Goal: Task Accomplishment & Management: Manage account settings

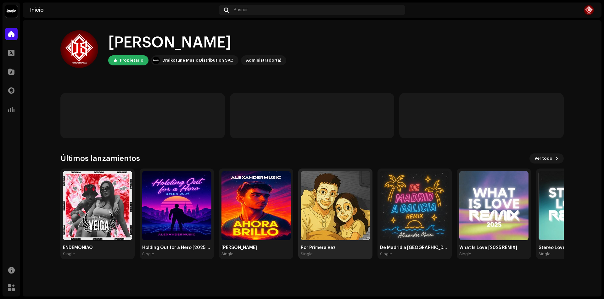
click at [358, 203] on img at bounding box center [335, 205] width 69 height 69
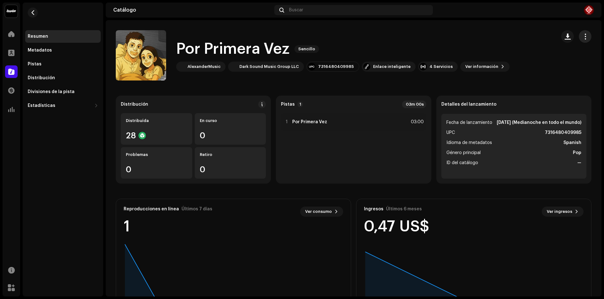
click at [584, 34] on span "button" at bounding box center [586, 36] width 6 height 5
click at [460, 81] on catalog-releases-details-overview "Por Primera Vez Sencillo Por Primera Vez Sencillo AlexanderMusic Dark Sound Mus…" at bounding box center [354, 177] width 496 height 315
click at [465, 68] on span "Ver información" at bounding box center [481, 66] width 33 height 13
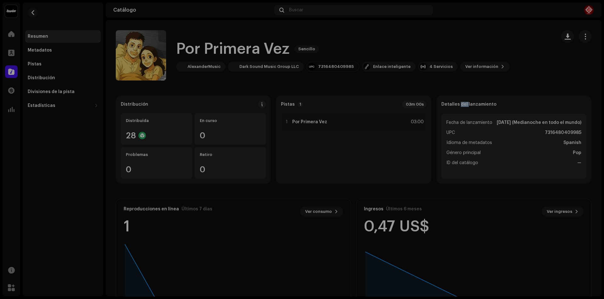
click at [490, 39] on div "Por Primera Vez 2690826 Metadatos Distribución Idioma de metadatos Spanish Títu…" at bounding box center [302, 149] width 604 height 299
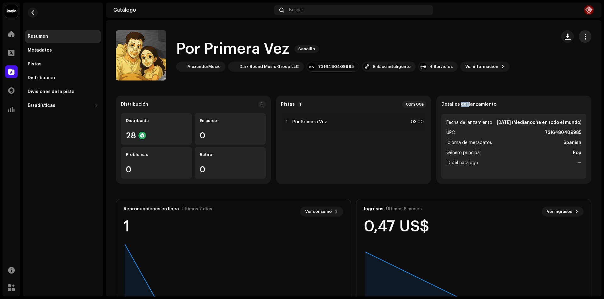
click at [583, 39] on span "button" at bounding box center [586, 36] width 6 height 5
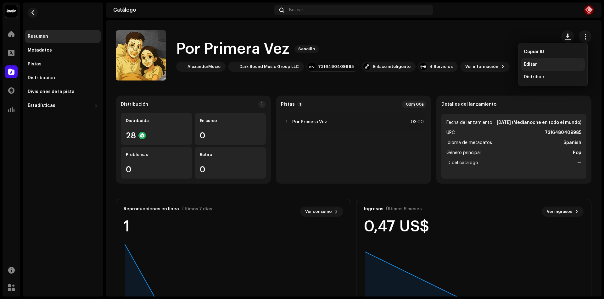
click at [535, 63] on span "Editar" at bounding box center [530, 64] width 13 height 5
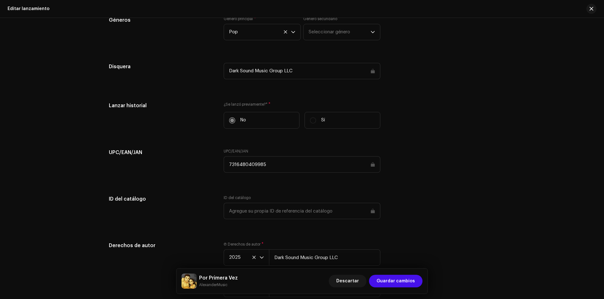
scroll to position [821, 0]
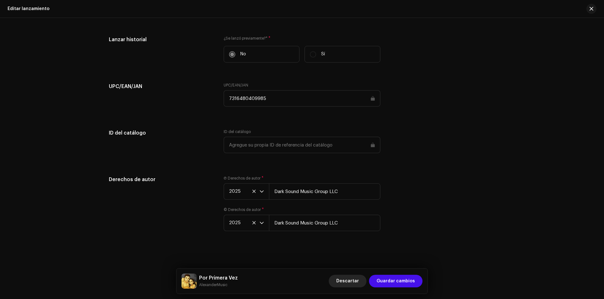
click at [350, 284] on span "Descartar" at bounding box center [347, 281] width 23 height 13
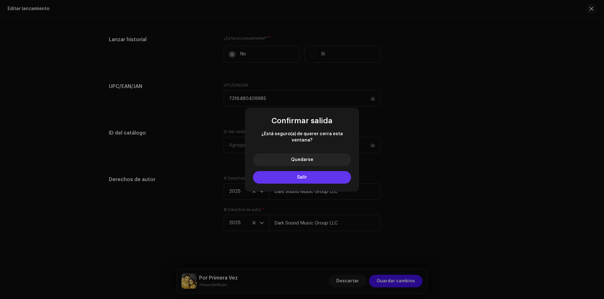
click at [310, 172] on button "Salir" at bounding box center [302, 177] width 98 height 13
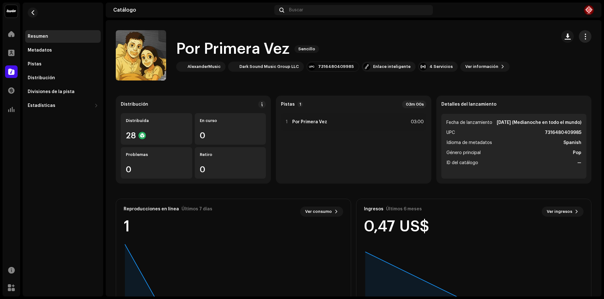
click at [579, 41] on button "button" at bounding box center [585, 36] width 13 height 13
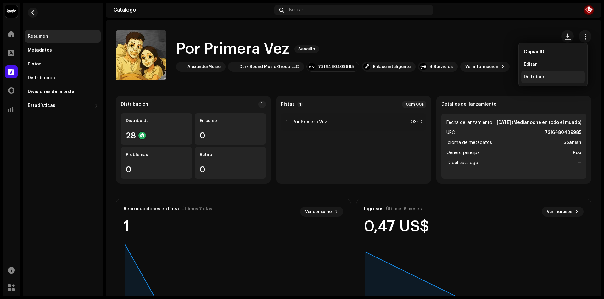
click at [524, 75] on span "Distribuir" at bounding box center [534, 77] width 21 height 5
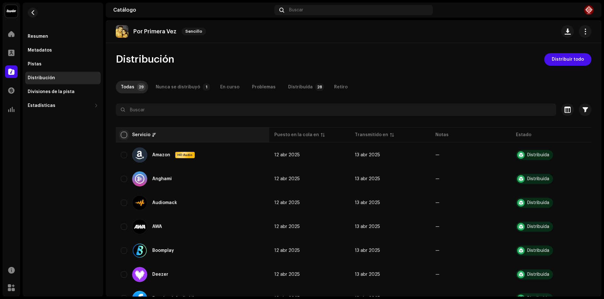
click at [123, 134] on input "checkbox" at bounding box center [124, 135] width 6 height 6
checkbox input "true"
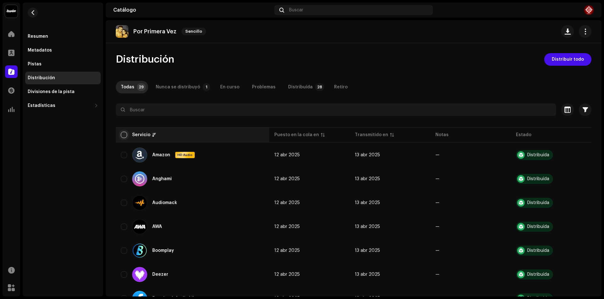
checkbox input "true"
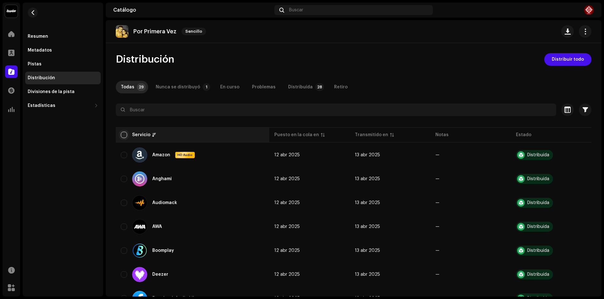
checkbox input "true"
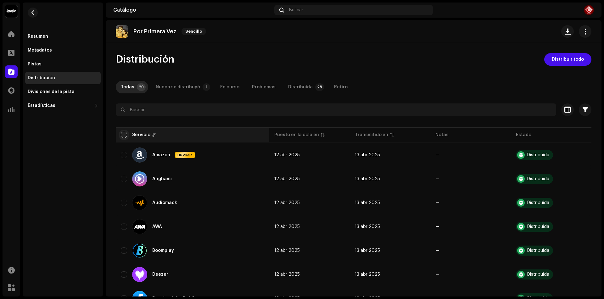
checkbox input "true"
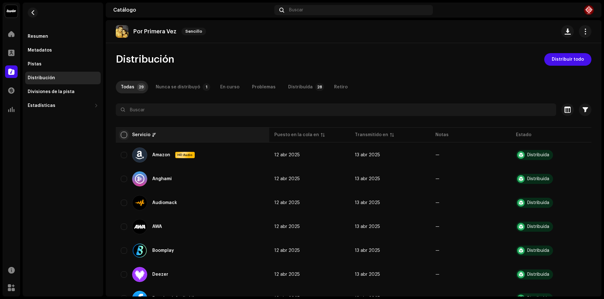
checkbox input "true"
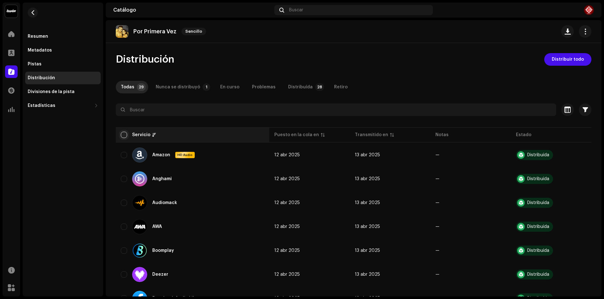
checkbox input "true"
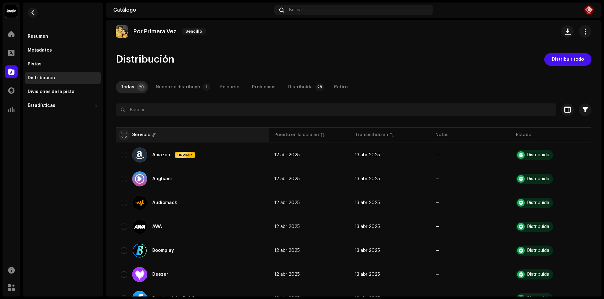
checkbox input "true"
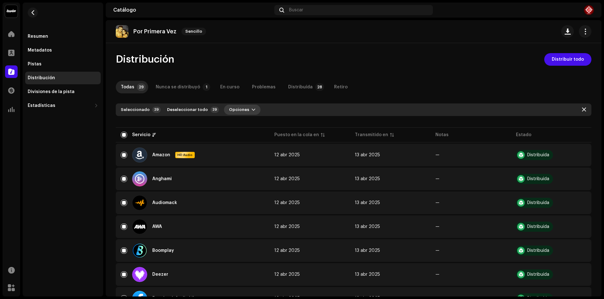
click at [244, 111] on button "Opciones" at bounding box center [242, 110] width 37 height 10
click at [289, 113] on div "Seleccionado 29 Deseleccionar todo 29 Opciones" at bounding box center [354, 110] width 476 height 13
click at [583, 34] on span "button" at bounding box center [586, 31] width 6 height 5
click at [466, 63] on div "Distribución Distribuir todo" at bounding box center [354, 59] width 476 height 13
click at [53, 38] on div "Resumen" at bounding box center [63, 36] width 70 height 5
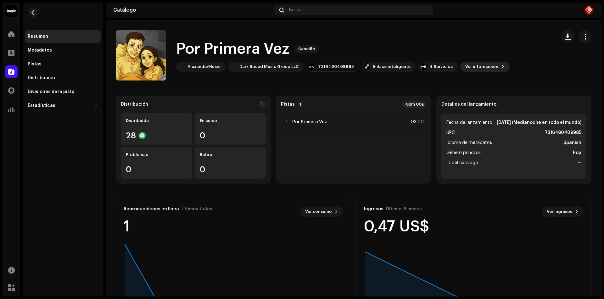
click at [465, 66] on span "Ver información" at bounding box center [481, 66] width 33 height 13
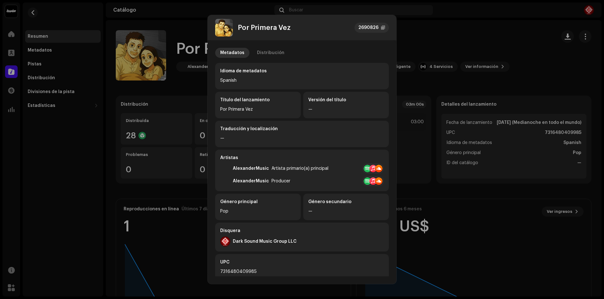
scroll to position [69, 0]
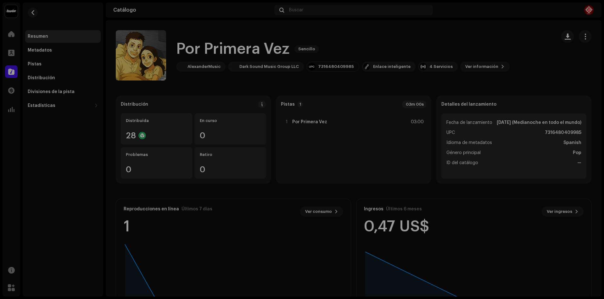
click at [480, 52] on div "Por Primera Vez 2690826 Metadatos Distribución Idioma de metadatos Spanish Títu…" at bounding box center [302, 149] width 604 height 299
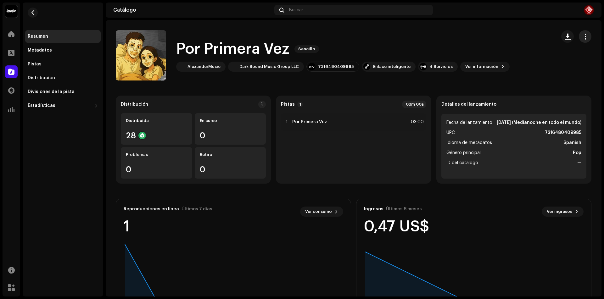
click at [583, 38] on span "button" at bounding box center [586, 36] width 6 height 5
click at [536, 63] on span "Editar" at bounding box center [530, 64] width 13 height 5
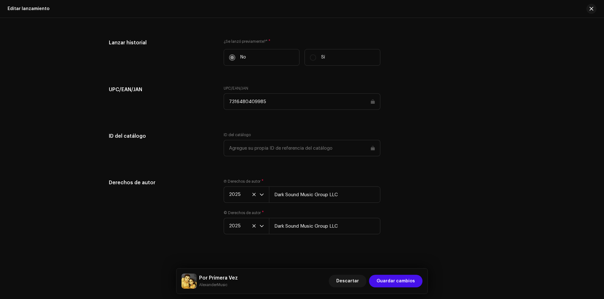
scroll to position [821, 0]
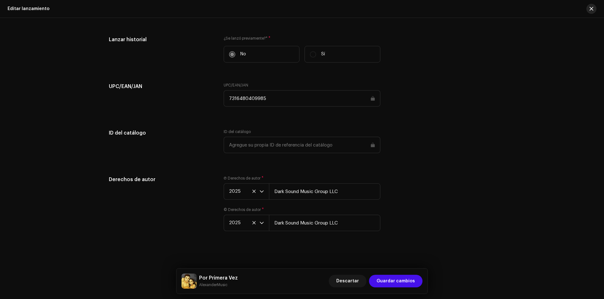
click at [588, 9] on button "button" at bounding box center [592, 9] width 10 height 10
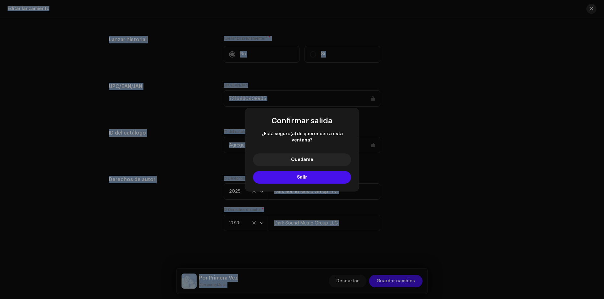
click at [588, 9] on div "Confirmar salida ¿Está seguro(a) de querer cerra esta ventana? Quedarse Salir" at bounding box center [302, 149] width 604 height 299
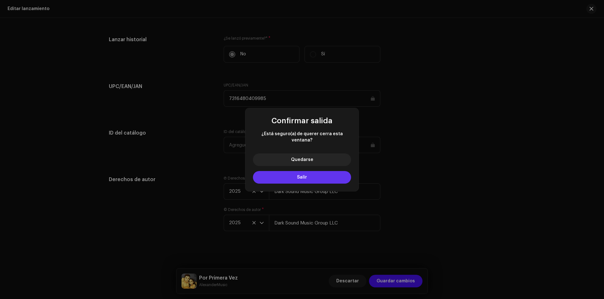
click at [314, 176] on button "Salir" at bounding box center [302, 177] width 98 height 13
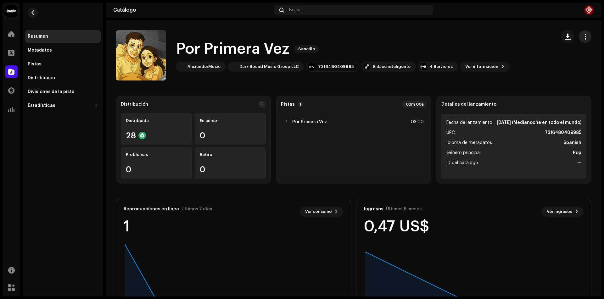
click at [585, 40] on button "button" at bounding box center [585, 36] width 13 height 13
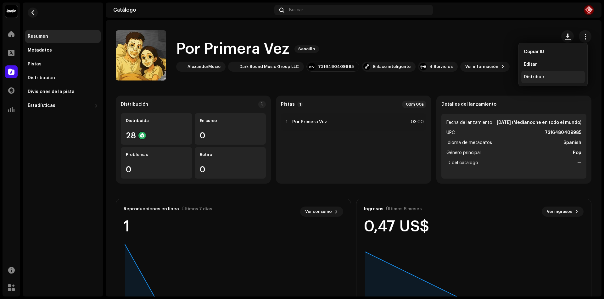
click at [544, 79] on div "Distribuir" at bounding box center [553, 77] width 59 height 5
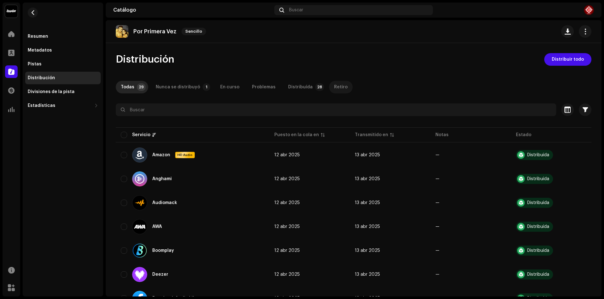
click at [338, 85] on div "Retiro" at bounding box center [341, 87] width 14 height 13
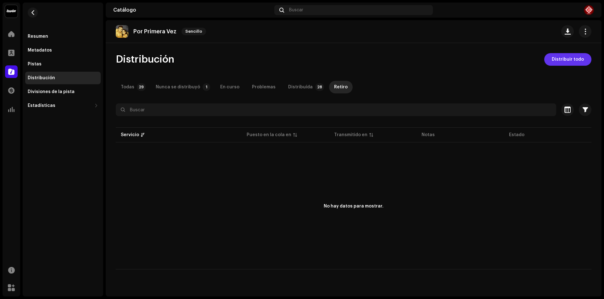
click at [573, 65] on span "Distribuir todo" at bounding box center [568, 59] width 32 height 13
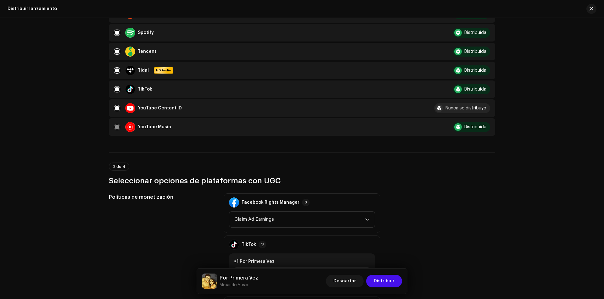
scroll to position [566, 0]
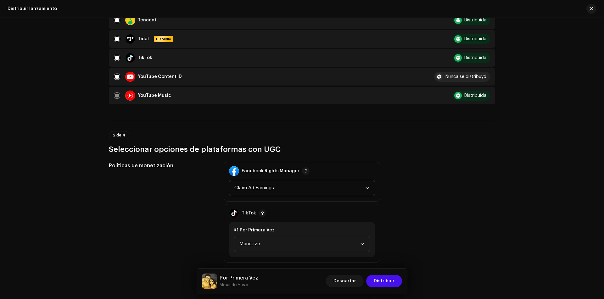
click at [254, 185] on span "Claim Ad Earnings" at bounding box center [299, 188] width 131 height 16
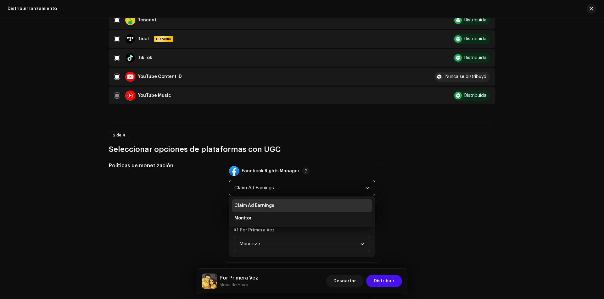
click at [189, 217] on div "Políticas de monetización" at bounding box center [161, 233] width 105 height 143
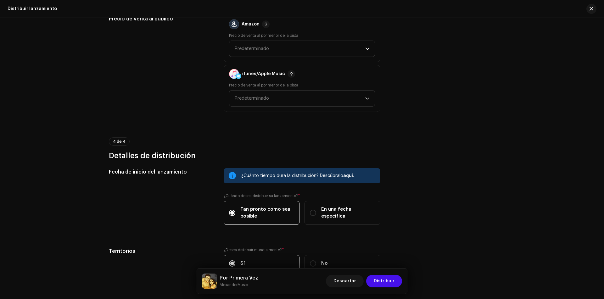
scroll to position [954, 0]
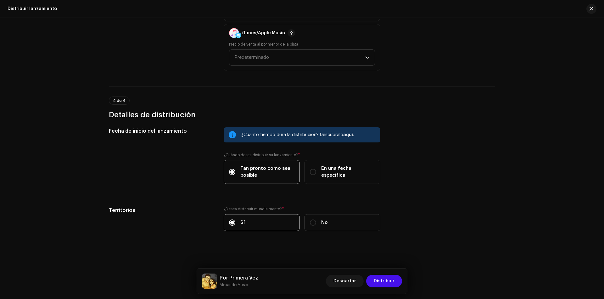
click at [334, 219] on label "No" at bounding box center [343, 222] width 76 height 17
click at [316, 220] on input "No" at bounding box center [313, 223] width 6 height 6
radio input "true"
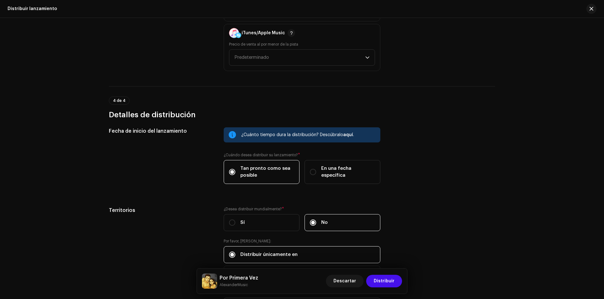
scroll to position [1037, 0]
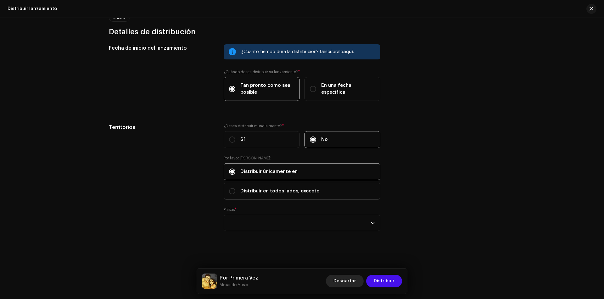
click at [349, 282] on span "Descartar" at bounding box center [345, 281] width 23 height 13
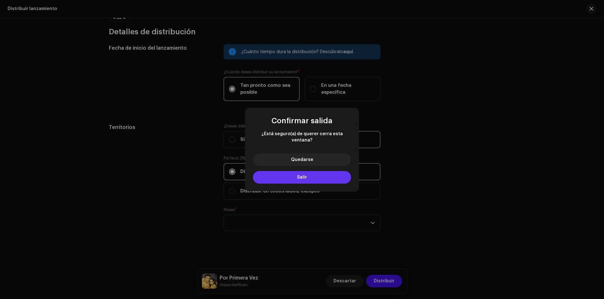
click at [314, 177] on button "Salir" at bounding box center [302, 177] width 98 height 13
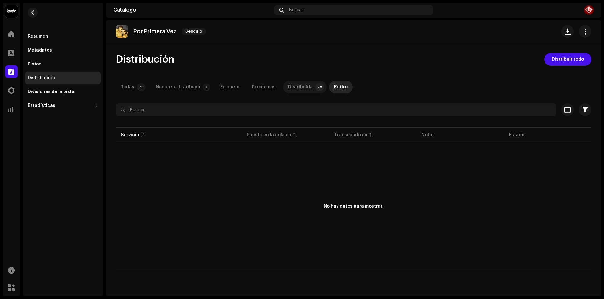
click at [288, 85] on div "Distribuída" at bounding box center [300, 87] width 25 height 13
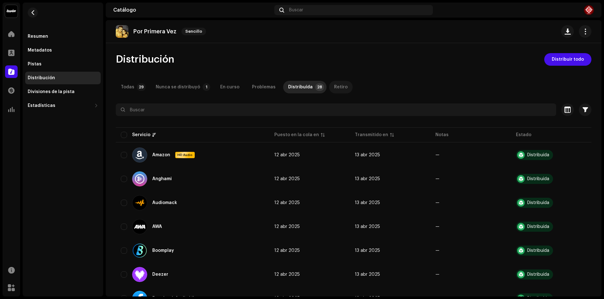
click at [334, 84] on div "Retiro" at bounding box center [341, 87] width 14 height 13
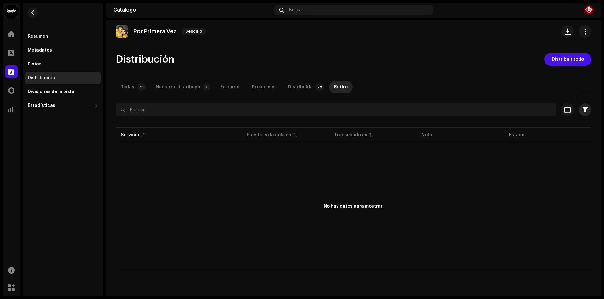
click at [583, 110] on span "button" at bounding box center [585, 109] width 5 height 5
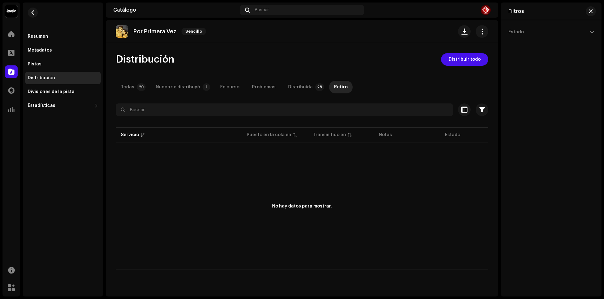
click at [566, 31] on p-accordion "Estado" at bounding box center [552, 32] width 86 height 14
click at [591, 12] on span "button" at bounding box center [591, 11] width 4 height 5
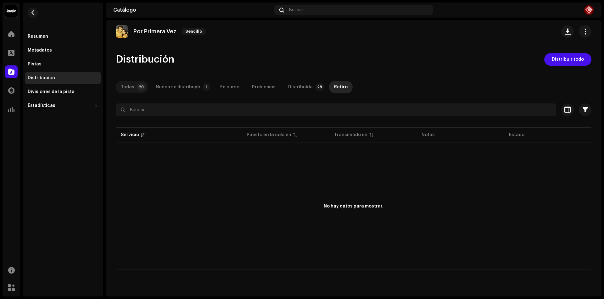
click at [139, 82] on p-tab "Todas 29" at bounding box center [132, 87] width 32 height 13
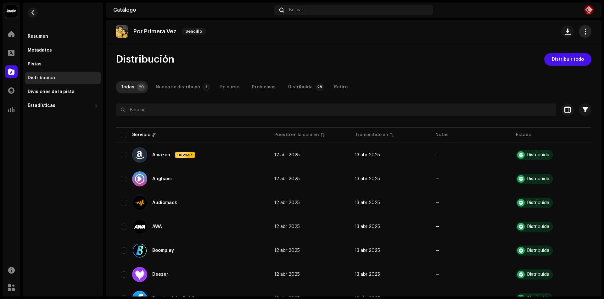
click at [579, 34] on button "button" at bounding box center [585, 31] width 13 height 13
click at [543, 65] on div "Editar" at bounding box center [553, 59] width 64 height 13
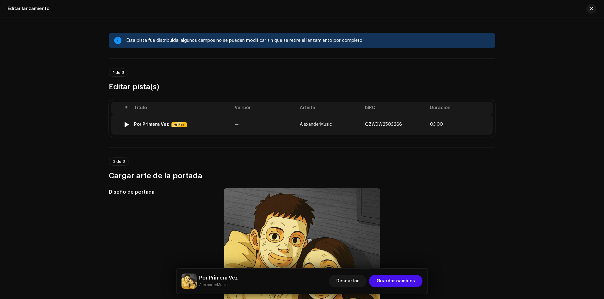
click at [336, 125] on td "AlexanderMusic" at bounding box center [329, 125] width 65 height 20
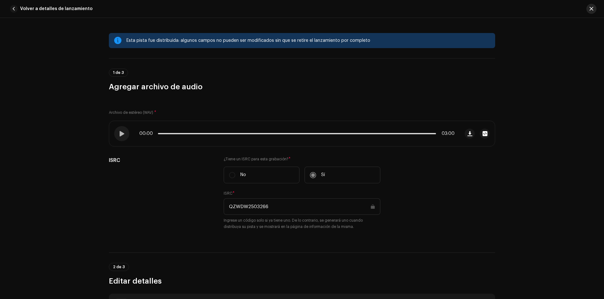
click at [591, 11] on span "button" at bounding box center [592, 8] width 4 height 5
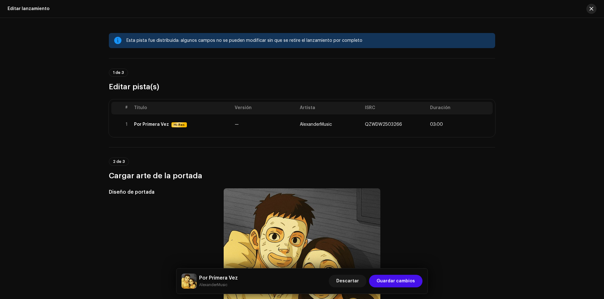
click at [590, 7] on span "button" at bounding box center [592, 8] width 4 height 5
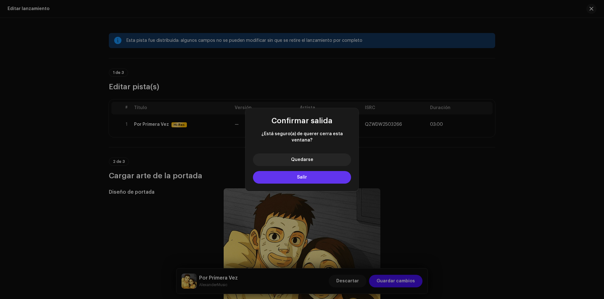
click at [312, 174] on button "Salir" at bounding box center [302, 177] width 98 height 13
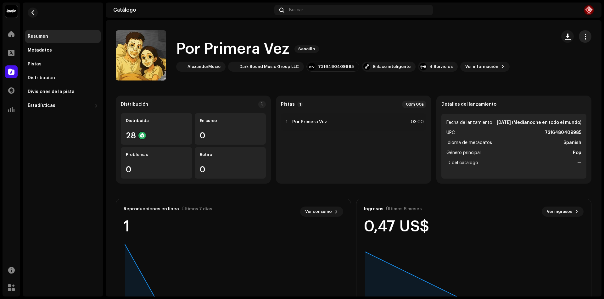
click at [583, 34] on span "button" at bounding box center [586, 36] width 6 height 5
click at [453, 113] on div "Detalles del lanzamiento Fecha de lanzamiento 13 abr 2025 (Medianoche en todo e…" at bounding box center [513, 140] width 155 height 88
click at [493, 157] on li "Género principal Pop" at bounding box center [514, 153] width 135 height 8
click at [435, 65] on div "4 Servicios" at bounding box center [441, 66] width 23 height 5
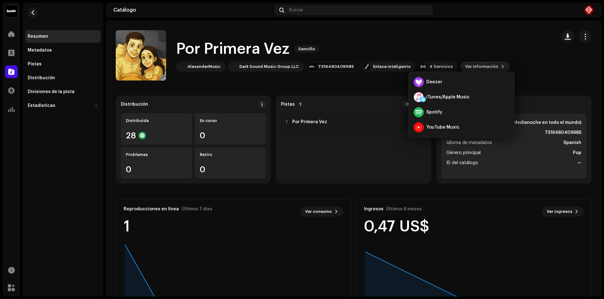
click at [471, 65] on span "Ver información" at bounding box center [481, 66] width 33 height 13
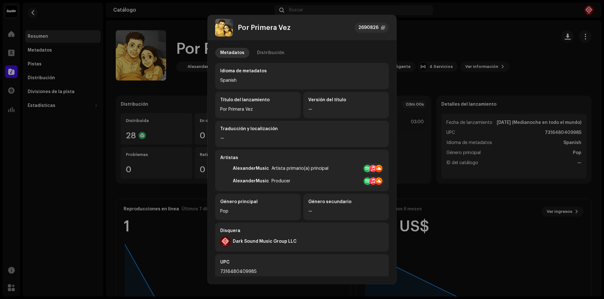
scroll to position [69, 0]
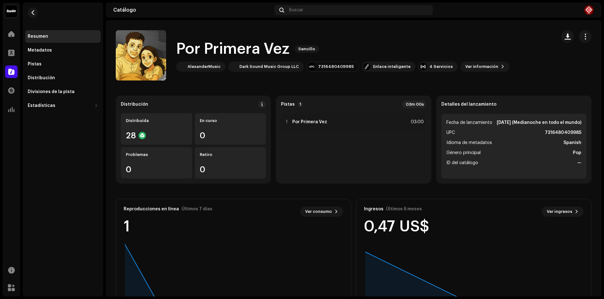
click at [487, 31] on div "Por Primera Vez 2690826 Metadatos Distribución Idioma de metadatos Spanish Títu…" at bounding box center [302, 149] width 604 height 299
click at [584, 36] on span "button" at bounding box center [586, 36] width 6 height 5
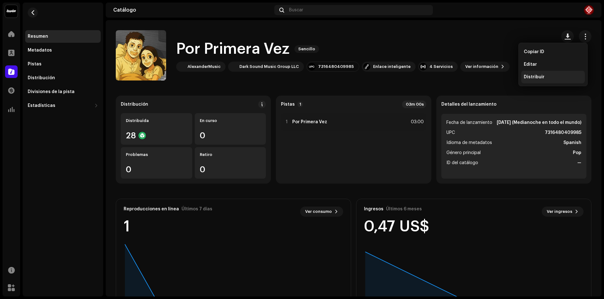
click at [538, 73] on div "Distribuir" at bounding box center [553, 77] width 64 height 13
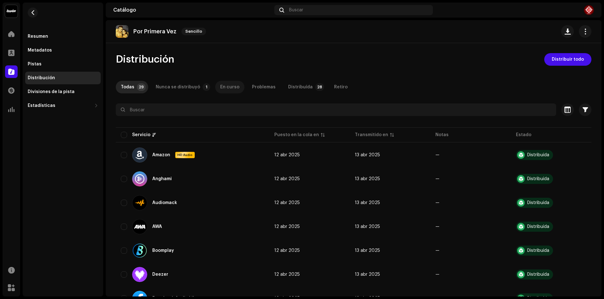
click at [228, 87] on div "En curso" at bounding box center [229, 87] width 19 height 13
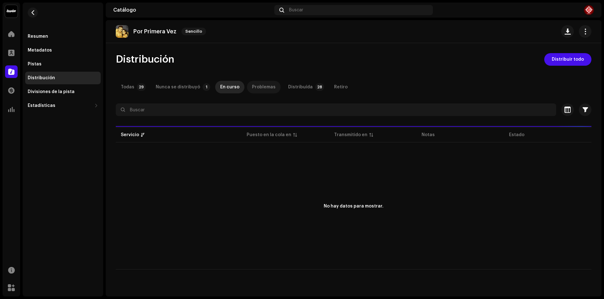
click at [262, 86] on div "Problemas" at bounding box center [264, 87] width 24 height 13
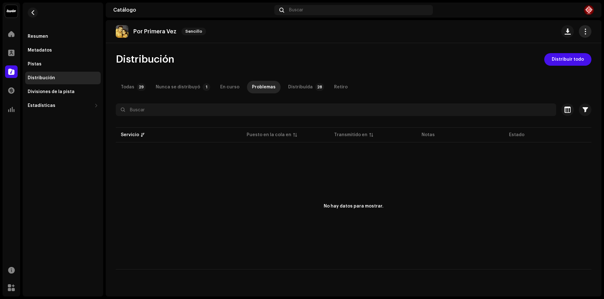
click at [585, 32] on span "button" at bounding box center [586, 31] width 6 height 5
click at [537, 69] on div "Distribución Distribuir todo Todas 29 Nunca se distribuyó 1 En curso Problemas …" at bounding box center [354, 161] width 496 height 217
click at [588, 34] on span "button" at bounding box center [586, 31] width 6 height 5
click at [531, 63] on div "Editar" at bounding box center [557, 59] width 64 height 13
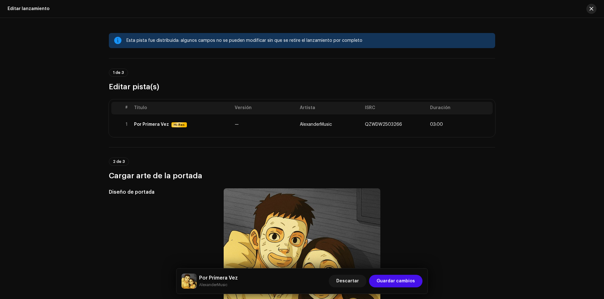
click at [591, 12] on button "button" at bounding box center [592, 9] width 10 height 10
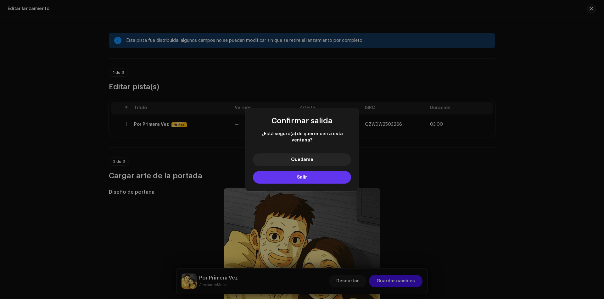
click at [301, 171] on button "Salir" at bounding box center [302, 177] width 98 height 13
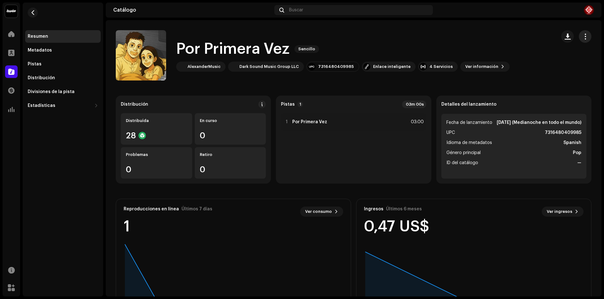
click at [583, 37] on span "button" at bounding box center [586, 36] width 6 height 5
click at [534, 68] on div "Editar" at bounding box center [553, 64] width 64 height 13
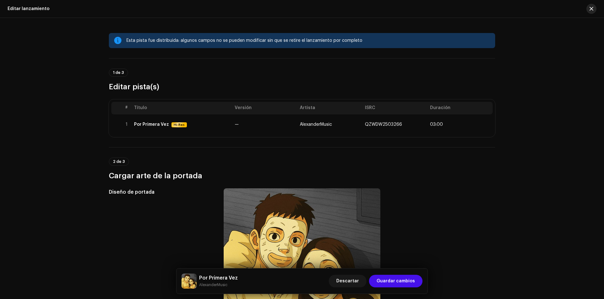
click at [589, 6] on button "button" at bounding box center [592, 9] width 10 height 10
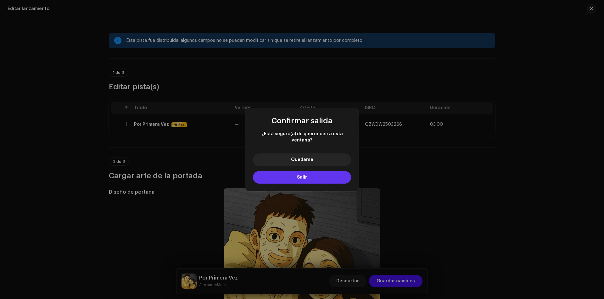
click at [310, 172] on button "Salir" at bounding box center [302, 177] width 98 height 13
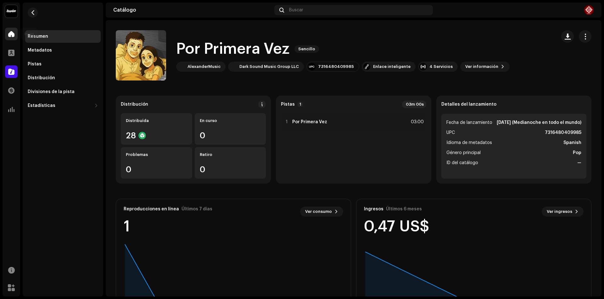
click at [13, 28] on div at bounding box center [11, 34] width 13 height 13
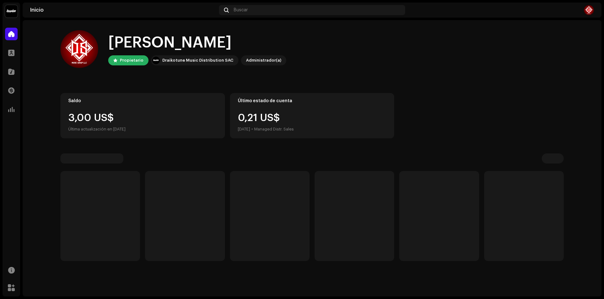
click at [9, 9] on img at bounding box center [11, 11] width 13 height 13
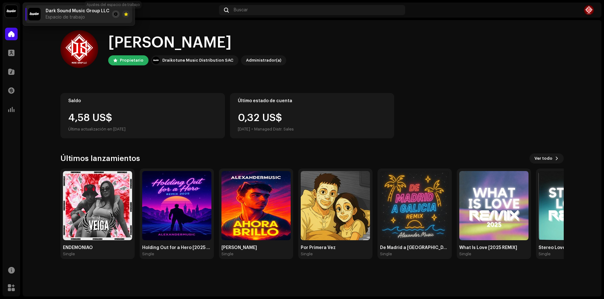
click at [112, 14] on button at bounding box center [116, 14] width 8 height 8
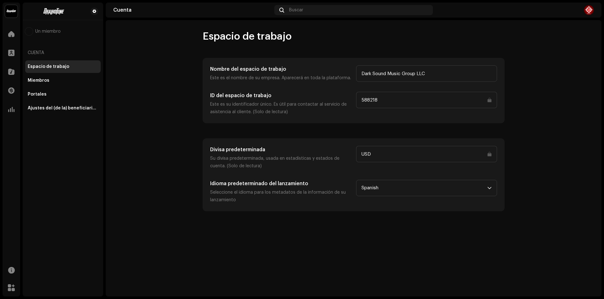
drag, startPoint x: 378, startPoint y: 101, endPoint x: 354, endPoint y: 98, distance: 23.5
click at [354, 98] on div "ID del espacio de trabajo Este es su identificador único. Es útil para contacta…" at bounding box center [353, 104] width 287 height 24
click at [585, 12] on img at bounding box center [589, 10] width 10 height 10
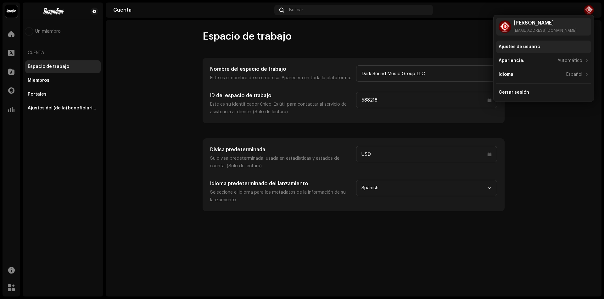
click at [521, 47] on div "Ajustes de usuario" at bounding box center [520, 46] width 42 height 5
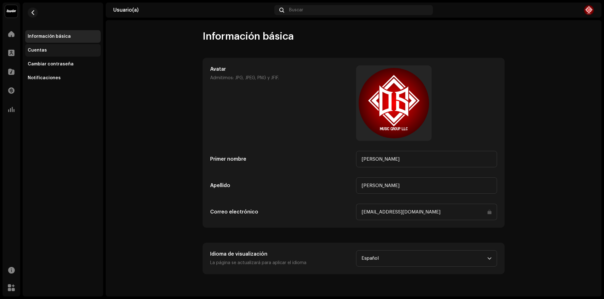
click at [62, 49] on div "Cuentas" at bounding box center [63, 50] width 70 height 5
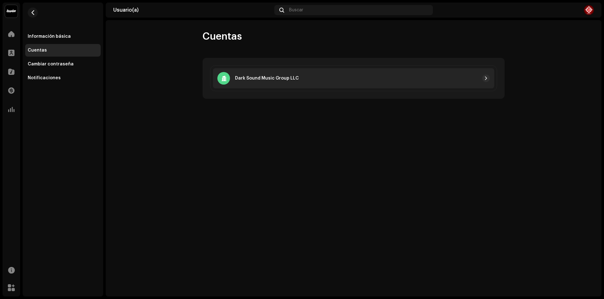
click at [296, 70] on div "Dark Sound Music Group LLC" at bounding box center [353, 78] width 281 height 20
click at [297, 74] on div "Dark Sound Music Group LLC" at bounding box center [353, 78] width 281 height 20
click at [482, 75] on div at bounding box center [394, 79] width 191 height 8
click at [484, 76] on button "button" at bounding box center [486, 79] width 8 height 8
click at [291, 74] on div "Dark Sound Music Group LLC" at bounding box center [258, 78] width 82 height 13
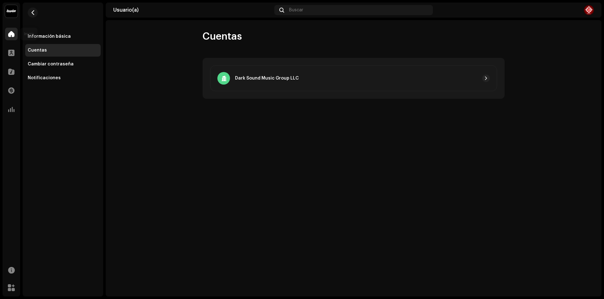
click at [5, 32] on div at bounding box center [11, 34] width 13 height 13
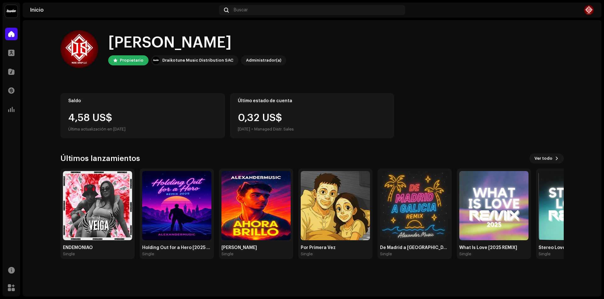
click at [9, 16] on img at bounding box center [11, 11] width 13 height 13
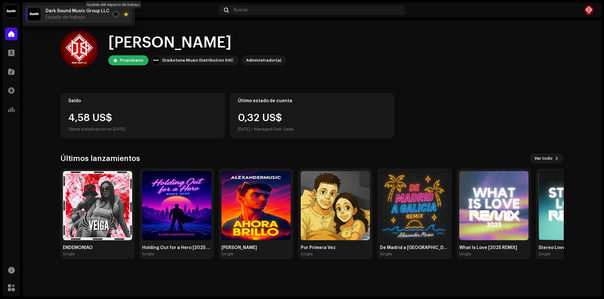
click at [116, 16] on button at bounding box center [116, 14] width 8 height 8
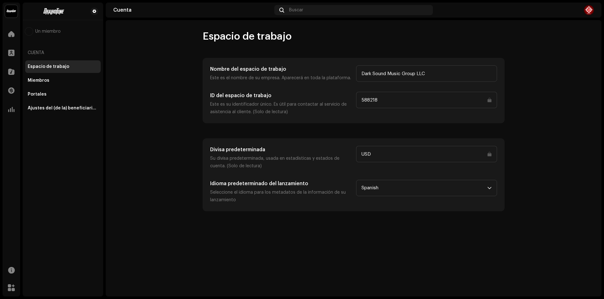
drag, startPoint x: 403, startPoint y: 101, endPoint x: 326, endPoint y: 96, distance: 77.9
click at [326, 96] on div "ID del espacio de trabajo Este es su identificador único. Es útil para contacta…" at bounding box center [353, 104] width 287 height 24
click at [17, 53] on div at bounding box center [11, 53] width 13 height 13
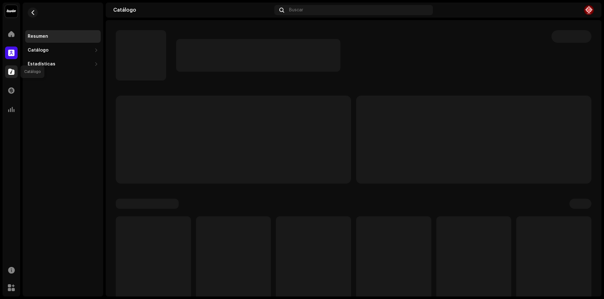
click at [11, 70] on span at bounding box center [11, 71] width 6 height 5
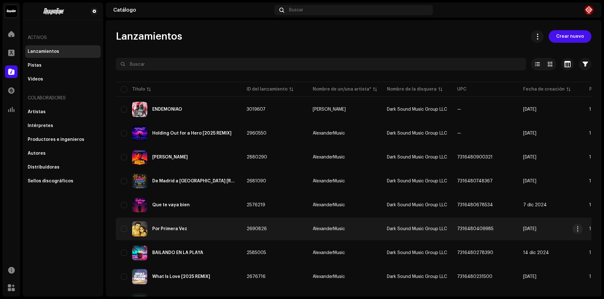
click at [178, 229] on div "Por Primera Vez" at bounding box center [169, 229] width 35 height 4
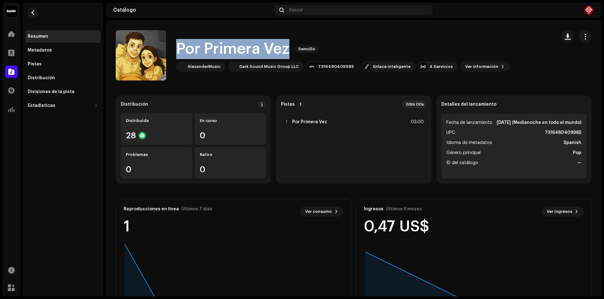
drag, startPoint x: 289, startPoint y: 47, endPoint x: 180, endPoint y: 46, distance: 108.6
click at [180, 46] on h1 "Por Primera Vez" at bounding box center [232, 49] width 113 height 20
copy h1 "Por Primera Vez"
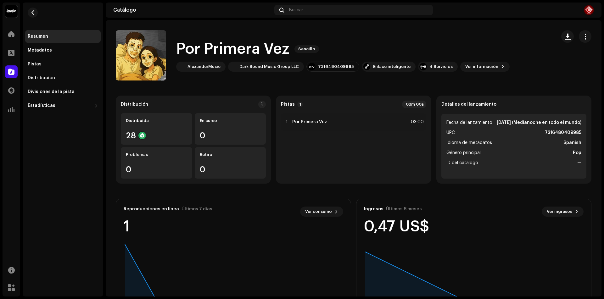
drag, startPoint x: 297, startPoint y: 84, endPoint x: 239, endPoint y: 74, distance: 58.4
click at [297, 84] on catalog-releases-details-overview "Por Primera Vez Sencillo Por Primera Vez Sencillo AlexanderMusic Dark Sound Mus…" at bounding box center [354, 177] width 496 height 315
click at [206, 67] on div "AlexanderMusic" at bounding box center [204, 66] width 33 height 5
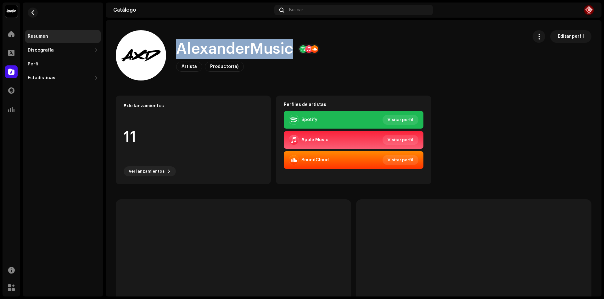
drag, startPoint x: 292, startPoint y: 50, endPoint x: 172, endPoint y: 44, distance: 120.1
click at [172, 44] on div "AlexanderMusic Artista Productor(a) Editar perfil" at bounding box center [319, 55] width 407 height 50
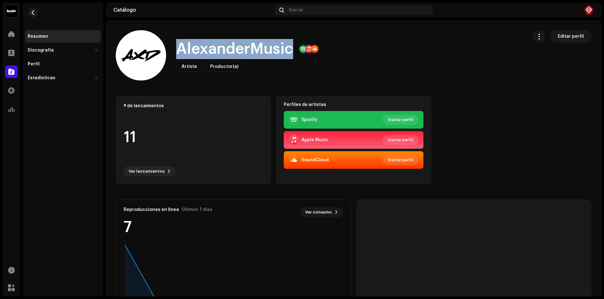
copy h1 "AlexanderMusic"
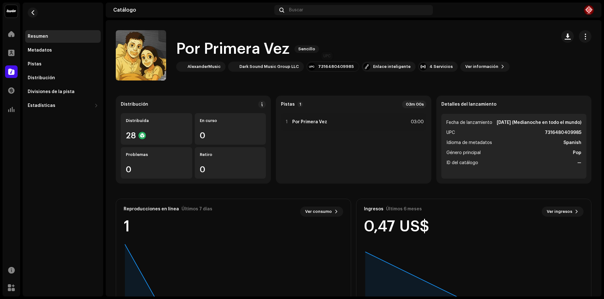
click at [325, 66] on div "7316480409985" at bounding box center [336, 66] width 36 height 5
drag, startPoint x: 346, startPoint y: 65, endPoint x: 313, endPoint y: 65, distance: 33.0
click at [313, 65] on div "7316480409985" at bounding box center [333, 67] width 53 height 10
copy div "7316480409985"
click at [10, 72] on span at bounding box center [11, 71] width 6 height 5
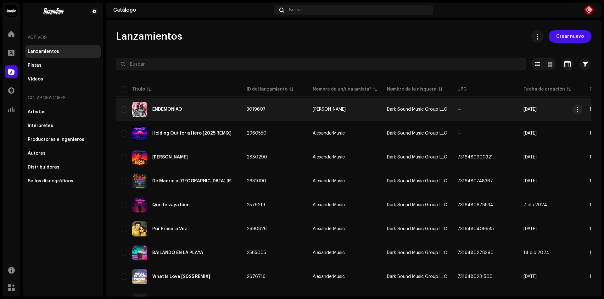
click at [169, 112] on div "ENDEMONIAO" at bounding box center [179, 109] width 116 height 15
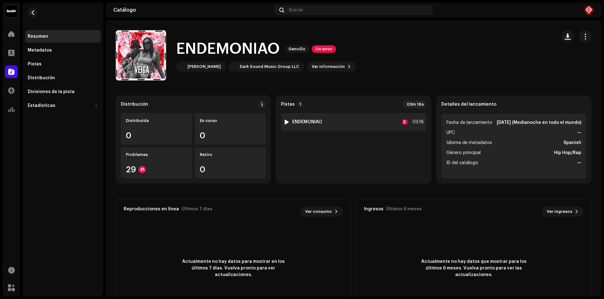
click at [286, 121] on div at bounding box center [286, 122] width 5 height 5
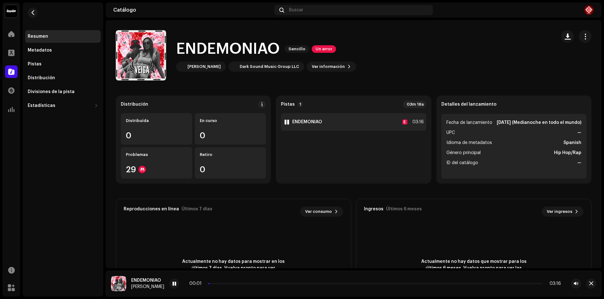
click at [286, 121] on div at bounding box center [286, 122] width 5 height 5
click at [320, 48] on span "Un error" at bounding box center [324, 49] width 24 height 8
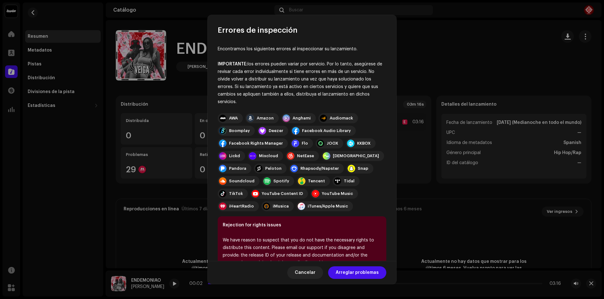
scroll to position [28, 0]
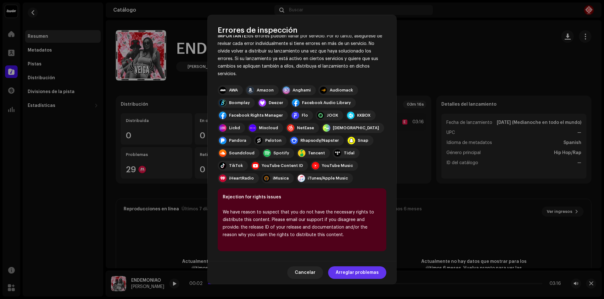
click at [363, 271] on span "Arreglar problemas" at bounding box center [357, 273] width 43 height 13
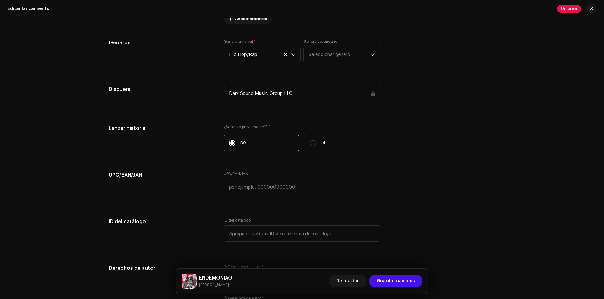
scroll to position [938, 0]
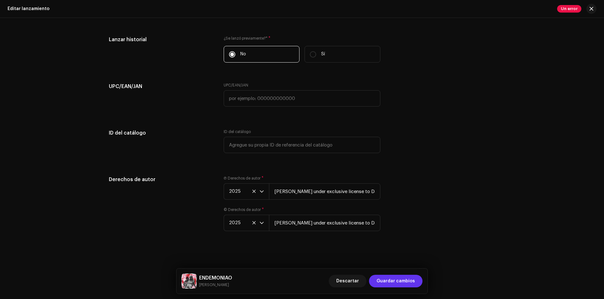
click at [403, 278] on span "Guardar cambios" at bounding box center [396, 281] width 38 height 13
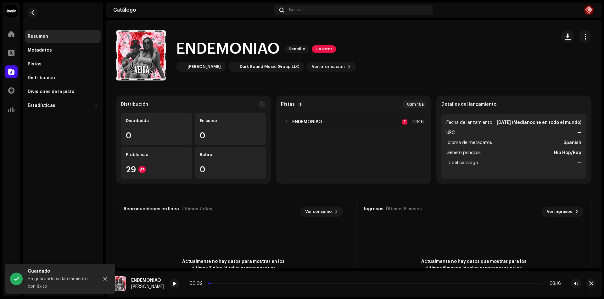
click at [334, 52] on div "Un error" at bounding box center [324, 49] width 24 height 8
click at [326, 47] on span "Un error" at bounding box center [324, 49] width 24 height 8
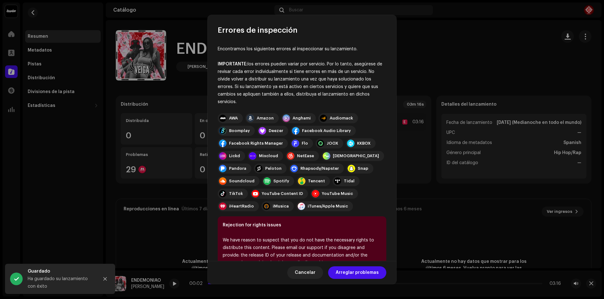
scroll to position [28, 0]
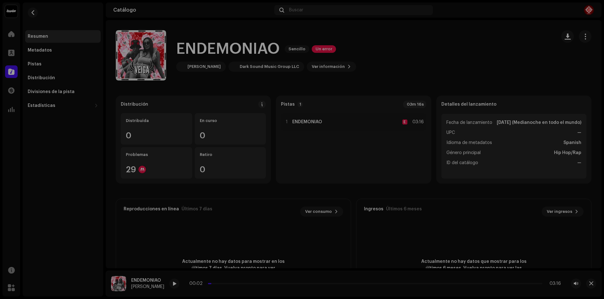
click at [452, 48] on div "Errores de inspección Encontramos los siguientes errores al inspeccionar su lan…" at bounding box center [302, 149] width 604 height 299
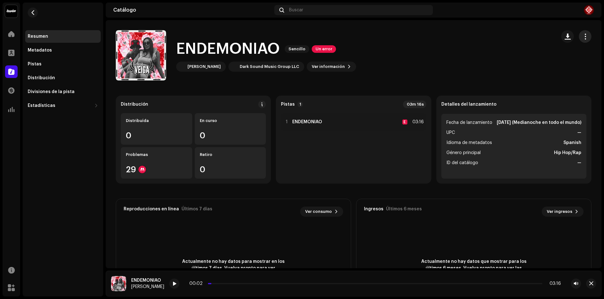
click at [583, 32] on button "button" at bounding box center [585, 36] width 13 height 13
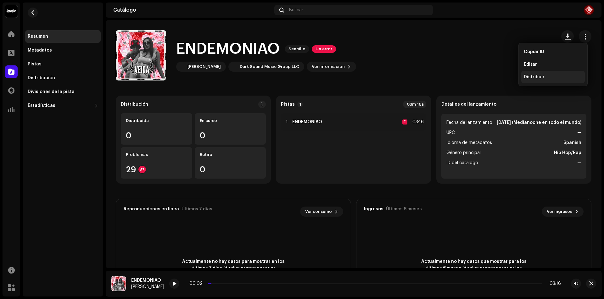
click at [544, 81] on div "Distribuir" at bounding box center [553, 77] width 64 height 13
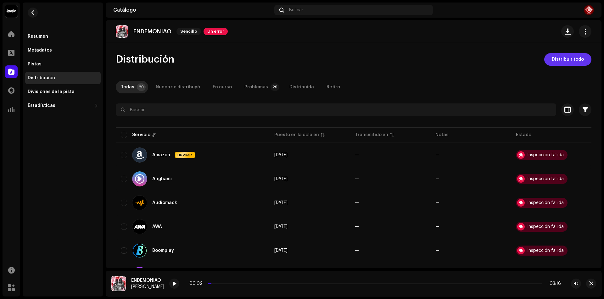
click at [577, 56] on span "Distribuir todo" at bounding box center [568, 59] width 32 height 13
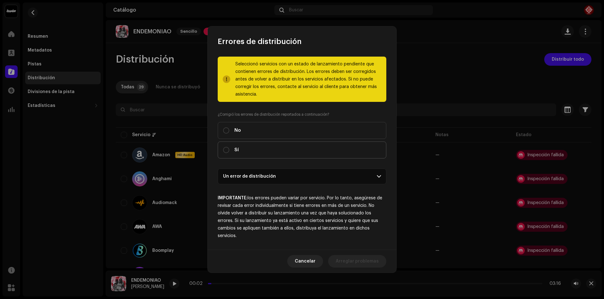
click at [237, 150] on span "Sí" at bounding box center [236, 150] width 4 height 7
click at [229, 150] on input "Sí" at bounding box center [226, 150] width 6 height 6
radio input "true"
click at [379, 266] on button "Distribuir" at bounding box center [369, 261] width 36 height 13
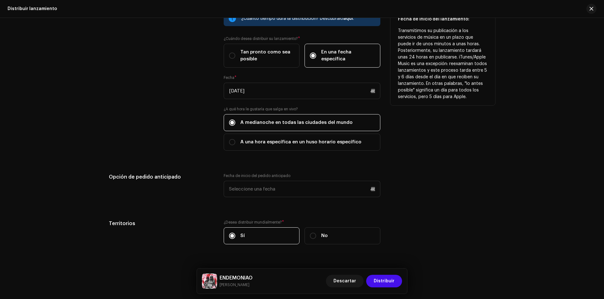
scroll to position [1083, 0]
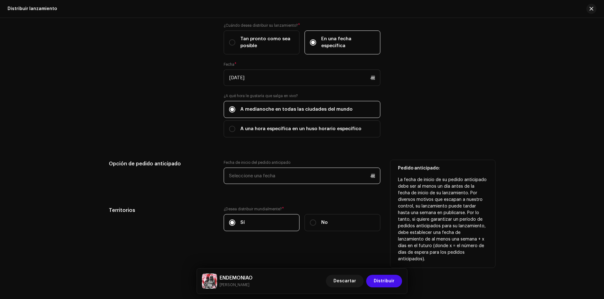
click at [260, 176] on input "text" at bounding box center [302, 176] width 157 height 16
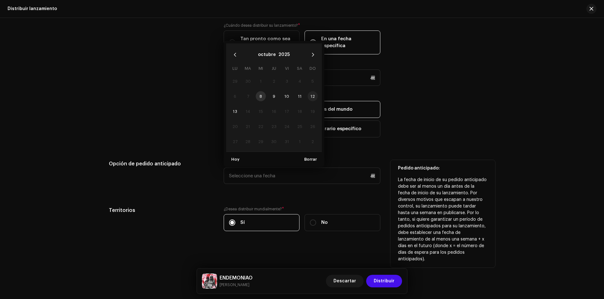
click at [311, 96] on span "12" at bounding box center [313, 96] width 10 height 10
type input "[DATE]"
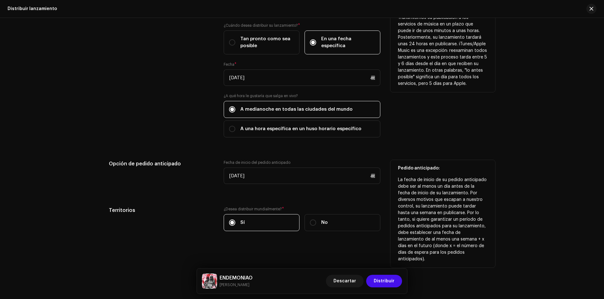
click at [144, 127] on div "Fecha de inicio del lanzamiento" at bounding box center [161, 71] width 105 height 147
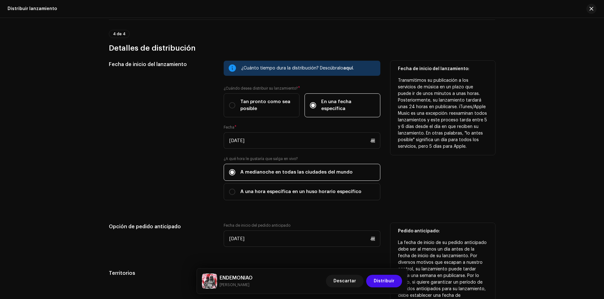
click at [309, 173] on span "A medianoche en todas las ciudades del mundo" at bounding box center [296, 172] width 112 height 7
click at [235, 173] on input "A medianoche en todas las ciudades del mundo" at bounding box center [232, 172] width 6 height 6
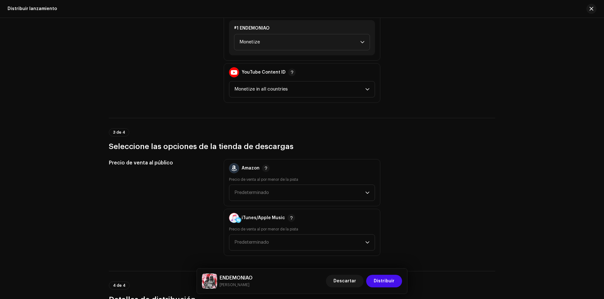
scroll to position [580, 0]
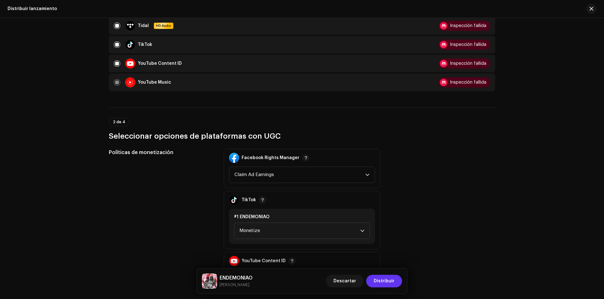
click at [390, 284] on span "Distribuir" at bounding box center [384, 281] width 21 height 13
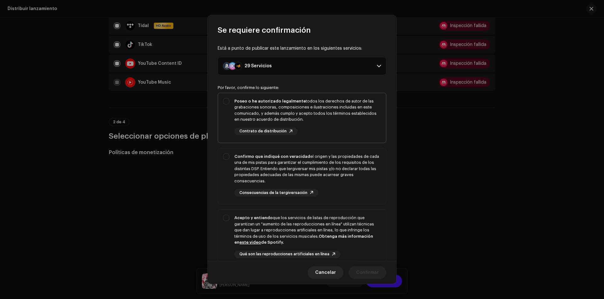
click at [248, 99] on div "Poseo o he autorizado legalmente todos los derechos de autor de las grabaciones…" at bounding box center [307, 110] width 147 height 25
checkbox input "true"
click at [266, 174] on div "Confirmo que indiqué con veracidad el origen y las propiedades de cada una de m…" at bounding box center [307, 169] width 147 height 31
checkbox input "true"
click at [264, 233] on div "Acepto y entiendo que los servicios de listas de reproducción que garantizan un…" at bounding box center [307, 230] width 147 height 31
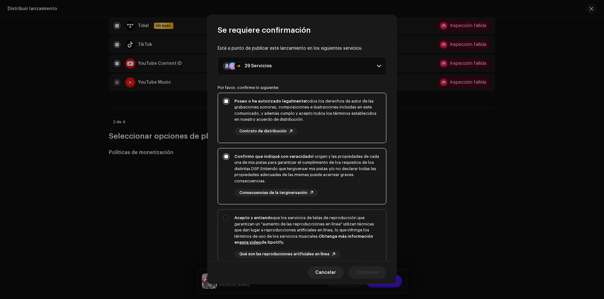
checkbox input "true"
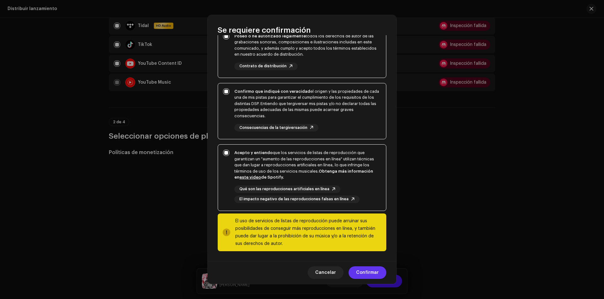
click at [369, 272] on span "Confirmar" at bounding box center [367, 273] width 23 height 13
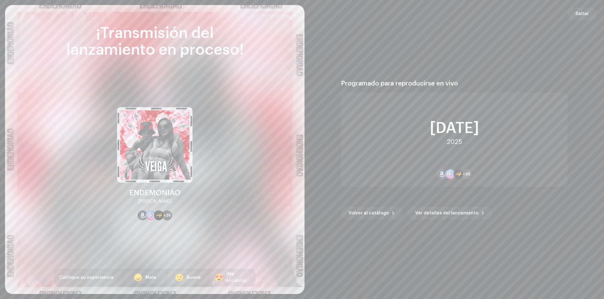
click at [572, 13] on button "Saltar" at bounding box center [582, 14] width 29 height 13
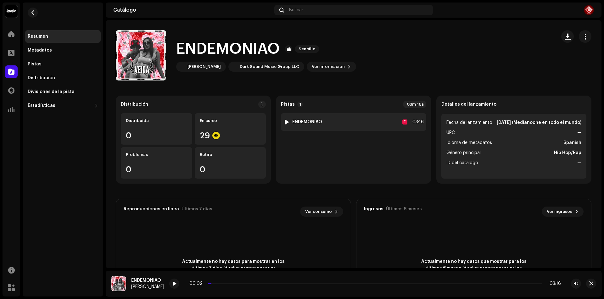
click at [286, 121] on div at bounding box center [286, 122] width 5 height 5
click at [309, 61] on div "ENDEMONIAO Sencillo [PERSON_NAME] Dark Sound Music Group LLC Ver información" at bounding box center [266, 55] width 180 height 33
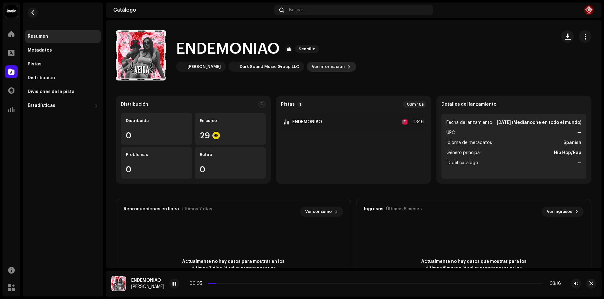
click at [312, 63] on span "Ver información" at bounding box center [328, 66] width 33 height 13
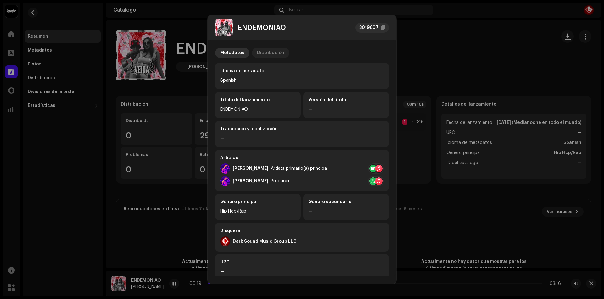
click at [262, 51] on div "Distribución" at bounding box center [270, 53] width 27 height 10
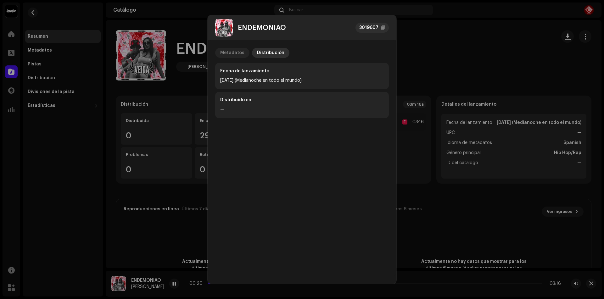
click at [227, 53] on div "Metadatos" at bounding box center [232, 53] width 24 height 10
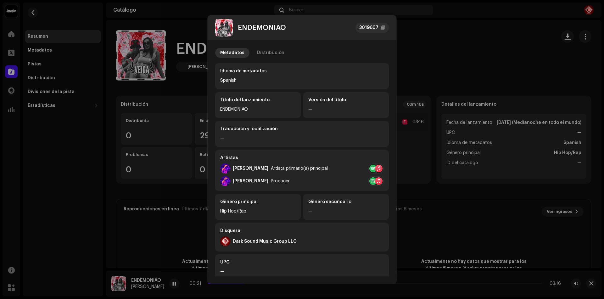
scroll to position [77, 0]
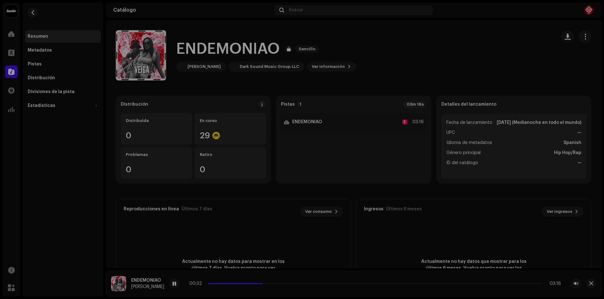
click at [446, 18] on div "ENDEMONIAO 3019607 Metadatos Distribución Idioma de metadatos Spanish Título de…" at bounding box center [302, 149] width 604 height 299
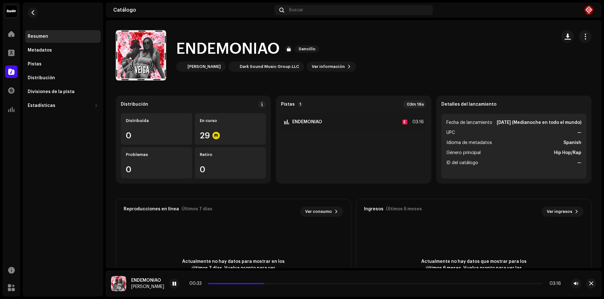
click at [53, 44] on div "Resumen Metadatos Pistas Distribución Divisiones de la pista Estadísticas Consu…" at bounding box center [63, 71] width 76 height 82
click at [53, 47] on div "Metadatos" at bounding box center [63, 50] width 76 height 13
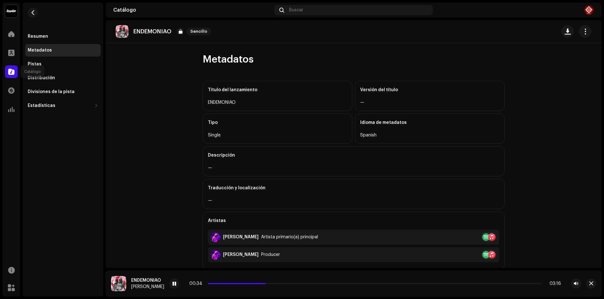
click at [12, 70] on span at bounding box center [11, 71] width 6 height 5
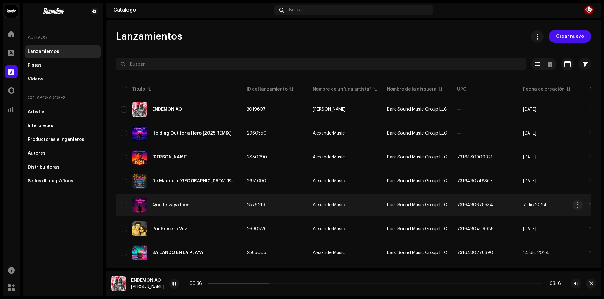
scroll to position [31, 0]
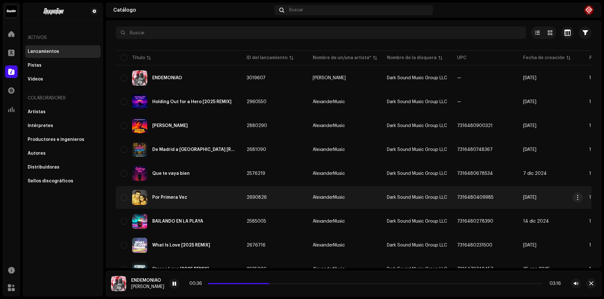
click at [172, 198] on div "Por Primera Vez" at bounding box center [169, 197] width 35 height 4
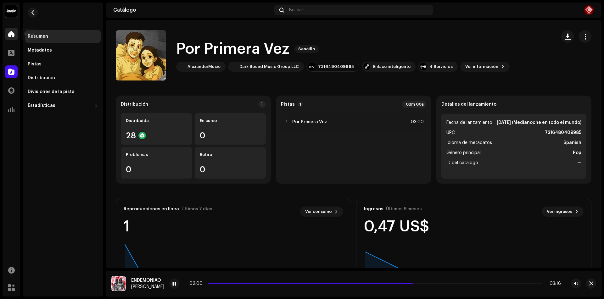
click at [13, 35] on span at bounding box center [11, 33] width 6 height 5
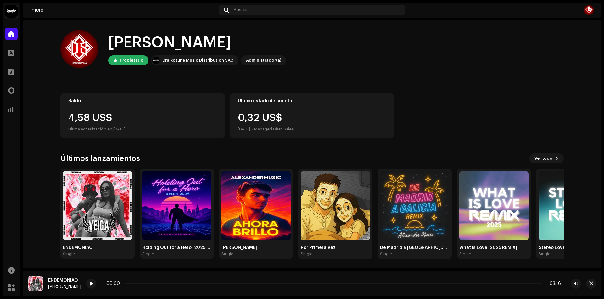
click at [93, 111] on div "Saldo 4,58 US$ Última actualización en [DATE]" at bounding box center [142, 115] width 165 height 45
click at [20, 66] on div "Catálogo" at bounding box center [12, 72] width 18 height 18
click at [10, 92] on span at bounding box center [11, 90] width 6 height 5
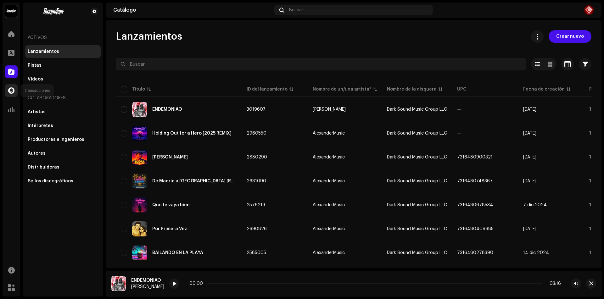
click at [9, 90] on span at bounding box center [11, 90] width 6 height 5
click at [16, 93] on div at bounding box center [11, 90] width 13 height 13
click at [10, 88] on span at bounding box center [11, 90] width 6 height 5
click at [8, 90] on span at bounding box center [11, 90] width 6 height 5
click at [16, 112] on div at bounding box center [11, 109] width 13 height 13
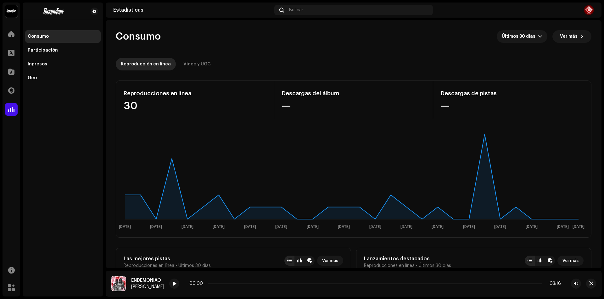
click at [179, 96] on div "Reproducciones en línea" at bounding box center [195, 93] width 143 height 10
click at [44, 53] on div "Participación" at bounding box center [43, 50] width 30 height 5
click at [47, 63] on div "Ingresos" at bounding box center [63, 64] width 70 height 5
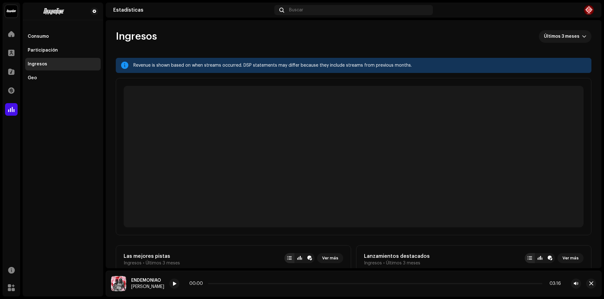
click at [47, 63] on div "Ingresos" at bounding box center [63, 64] width 70 height 5
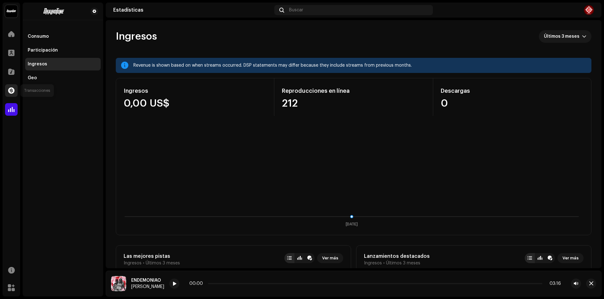
click at [6, 92] on div at bounding box center [11, 90] width 13 height 13
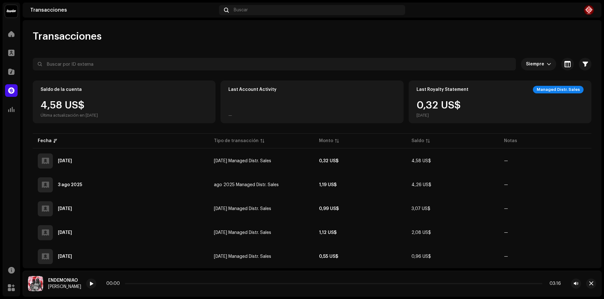
click at [95, 105] on div "4,58 US$ Última actualización en [DATE]" at bounding box center [69, 109] width 57 height 18
click at [11, 36] on span at bounding box center [11, 33] width 6 height 5
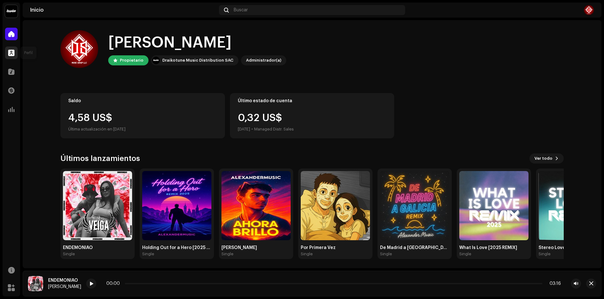
click at [13, 52] on span at bounding box center [11, 52] width 6 height 5
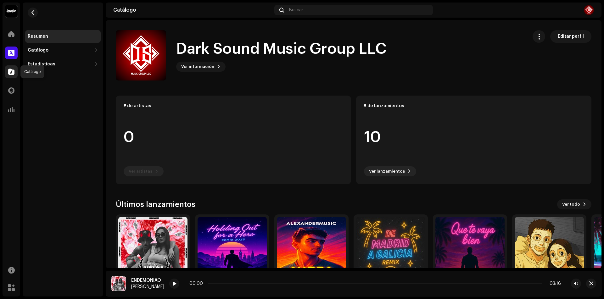
click at [9, 71] on span at bounding box center [11, 71] width 6 height 5
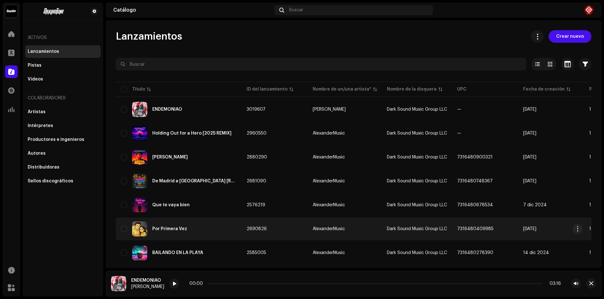
click at [172, 231] on div "Por Primera Vez" at bounding box center [179, 229] width 116 height 15
